Goal: Use online tool/utility

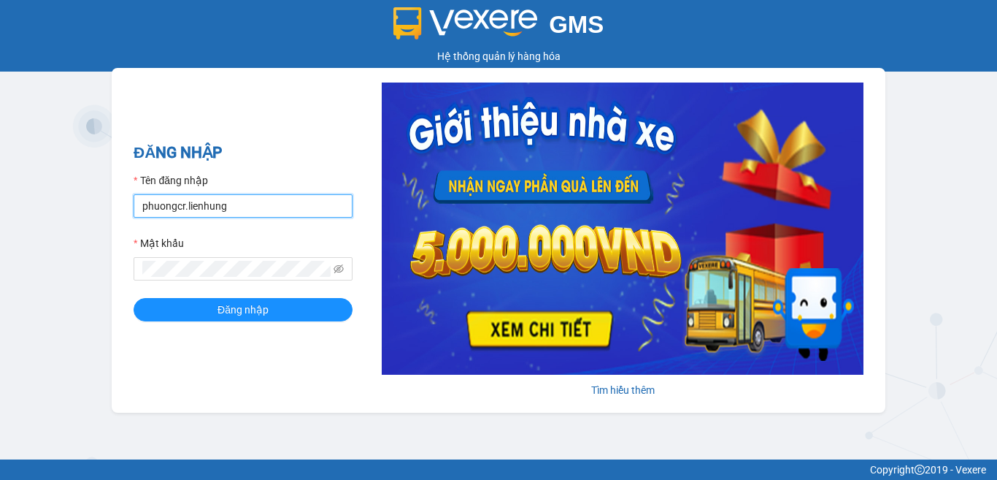
click at [227, 201] on input "phuongcr.lienhung" at bounding box center [243, 205] width 219 height 23
type input "quyen.lienhung"
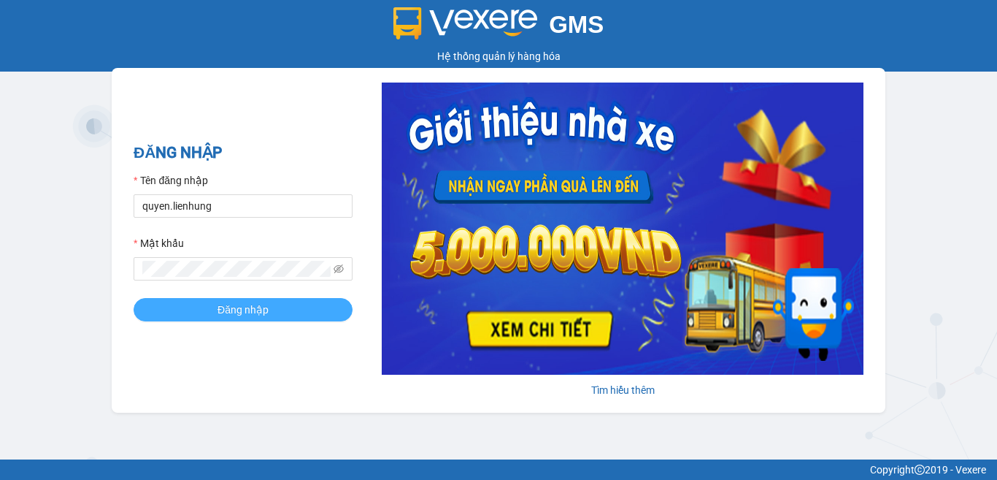
click at [270, 307] on button "Đăng nhập" at bounding box center [243, 309] width 219 height 23
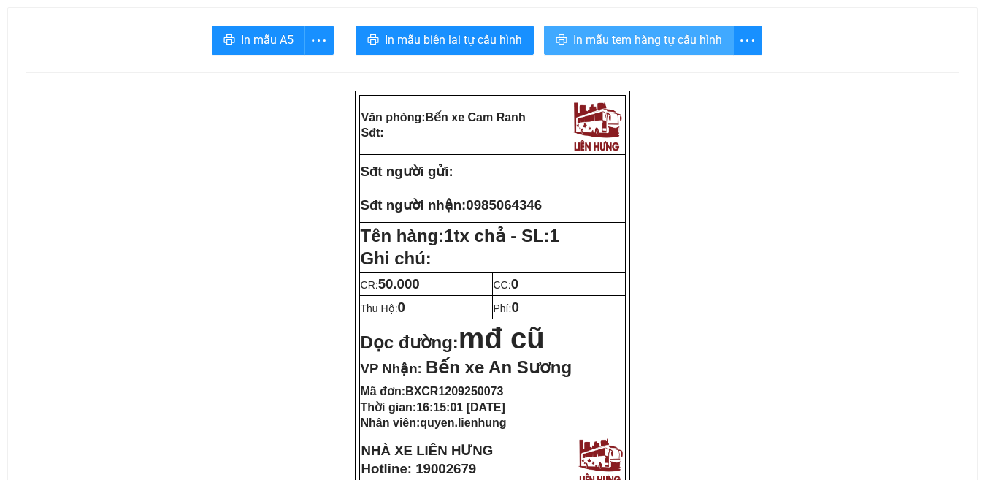
click at [677, 41] on span "In mẫu tem hàng tự cấu hình" at bounding box center [647, 40] width 149 height 18
click at [632, 39] on span "In mẫu tem hàng tự cấu hình" at bounding box center [647, 40] width 149 height 18
click at [645, 42] on span "In mẫu tem hàng tự cấu hình" at bounding box center [647, 40] width 149 height 18
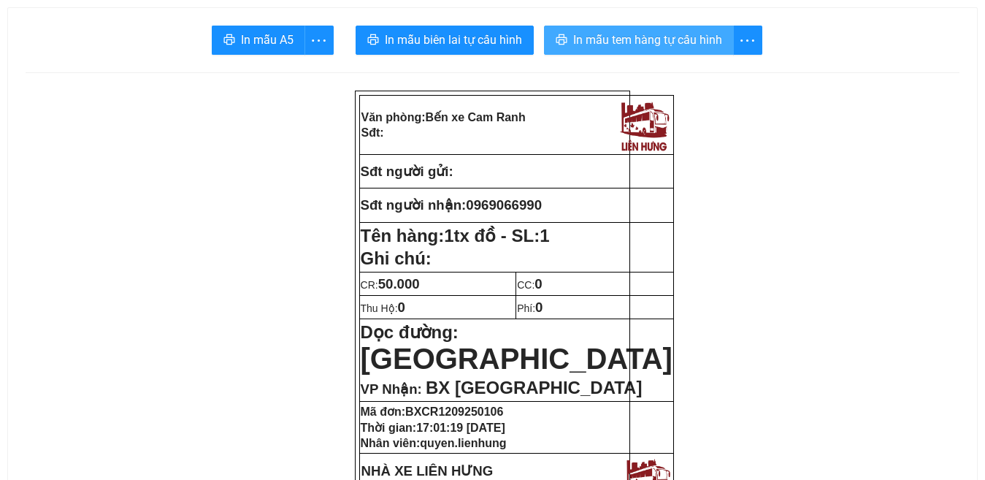
click at [652, 44] on span "In mẫu tem hàng tự cấu hình" at bounding box center [647, 40] width 149 height 18
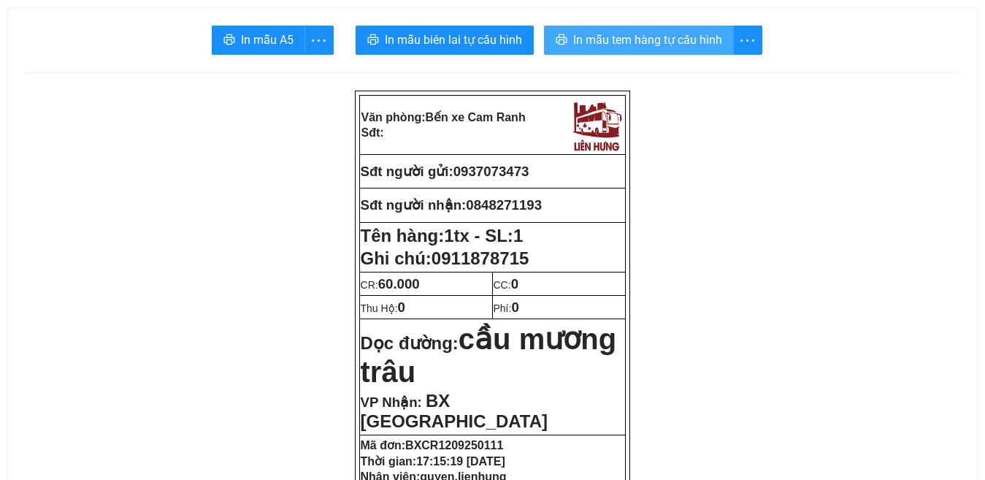
click at [639, 39] on span "In mẫu tem hàng tự cấu hình" at bounding box center [647, 40] width 149 height 18
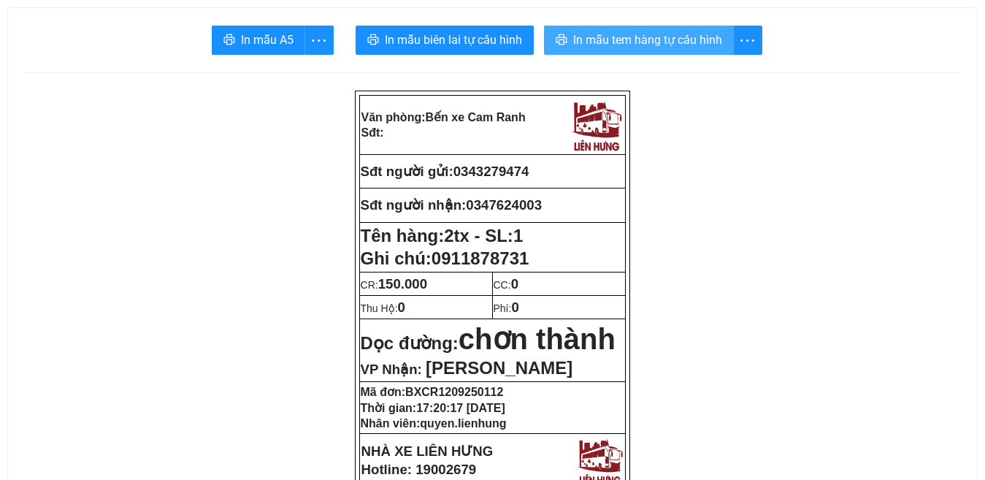
click at [642, 35] on span "In mẫu tem hàng tự cấu hình" at bounding box center [647, 40] width 149 height 18
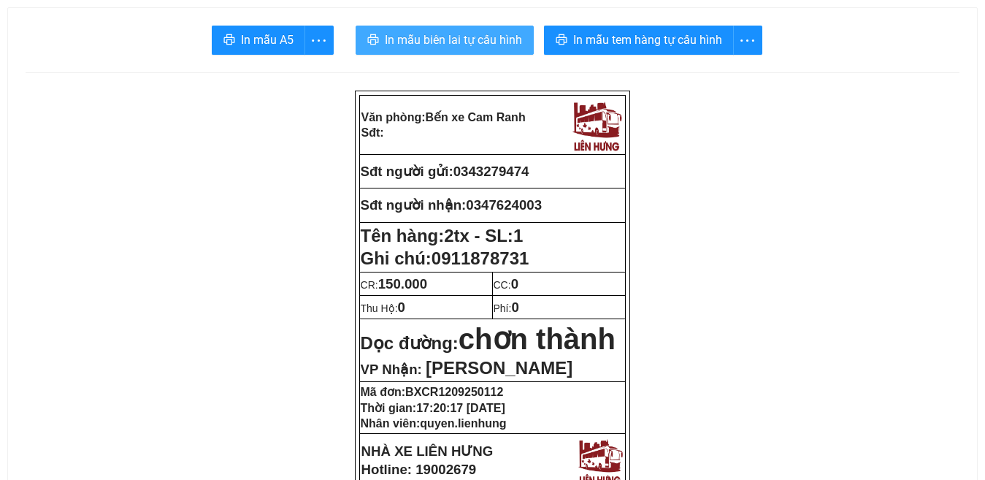
click at [396, 42] on span "In mẫu biên lai tự cấu hình" at bounding box center [453, 40] width 137 height 18
